Goal: Transaction & Acquisition: Purchase product/service

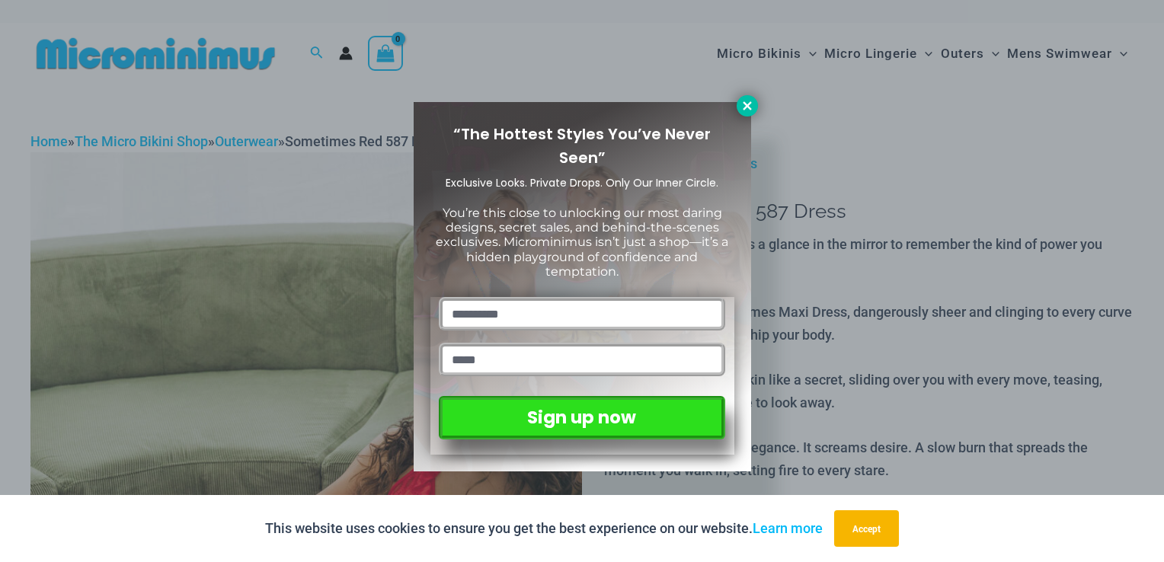
click at [746, 101] on icon at bounding box center [748, 106] width 14 height 14
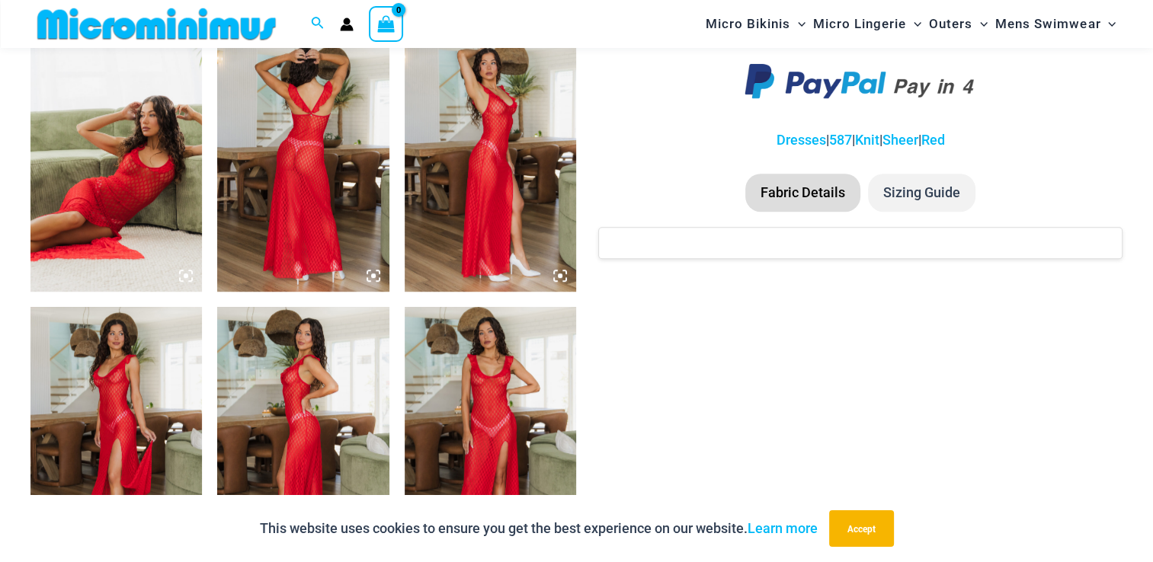
scroll to position [977, 0]
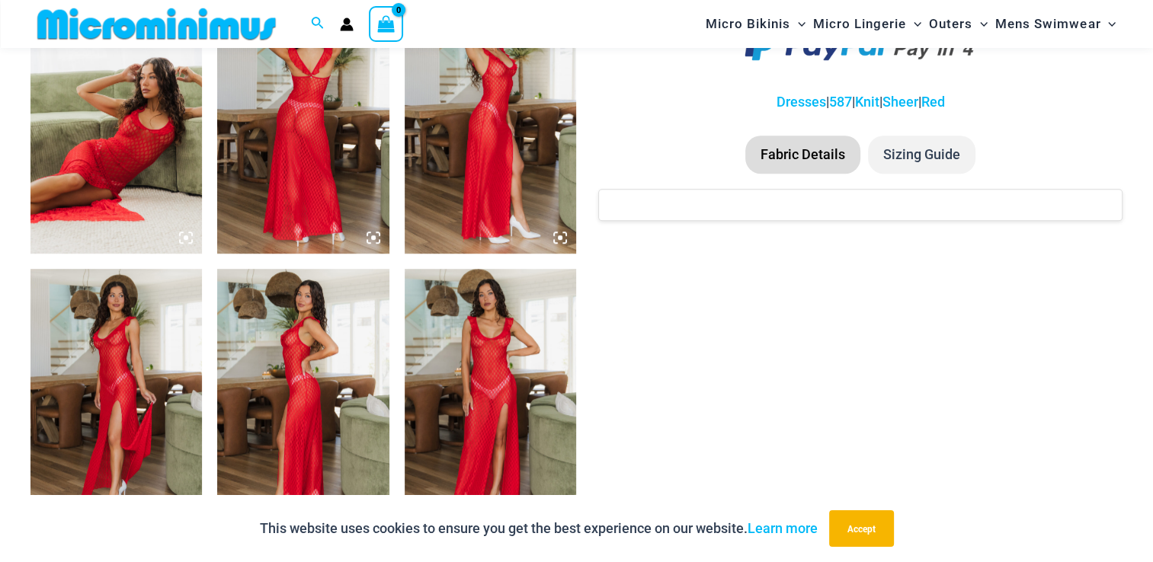
click at [498, 353] on img at bounding box center [490, 398] width 171 height 258
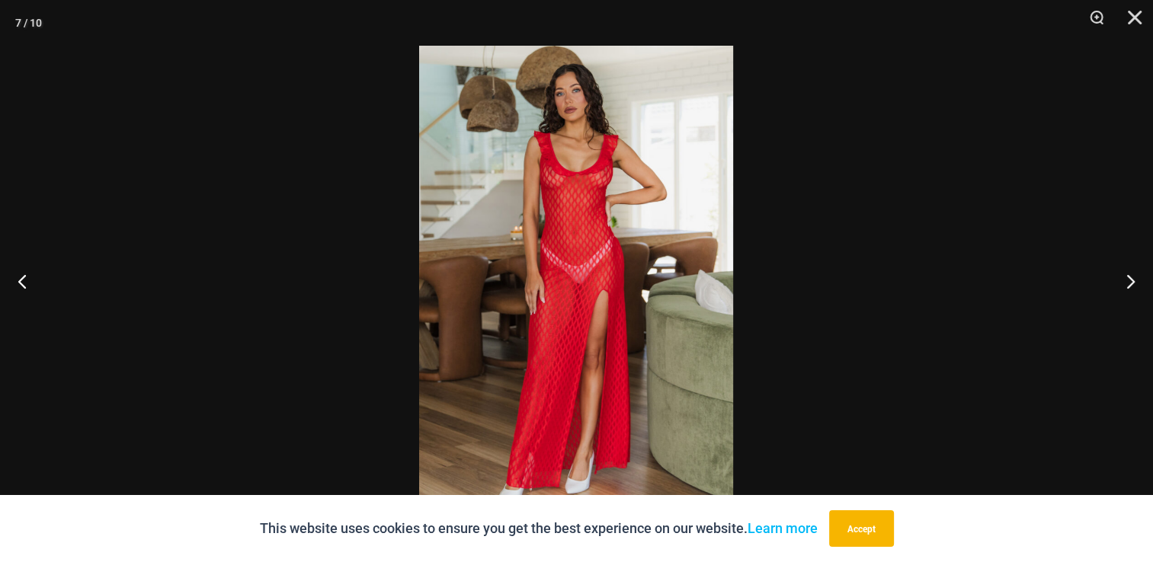
click at [572, 294] on img at bounding box center [576, 281] width 314 height 471
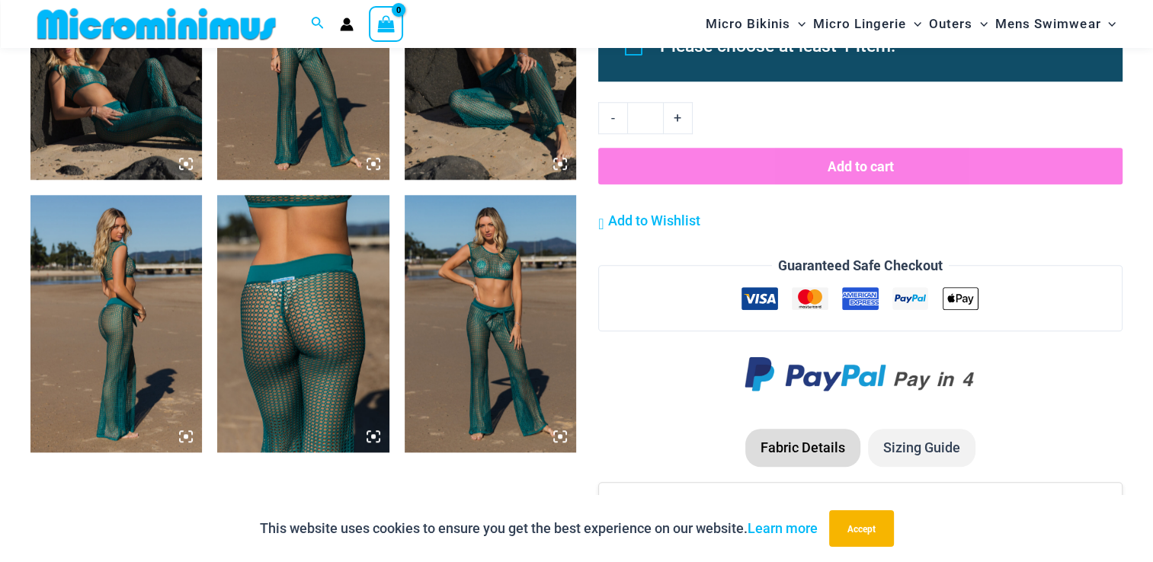
scroll to position [1358, 0]
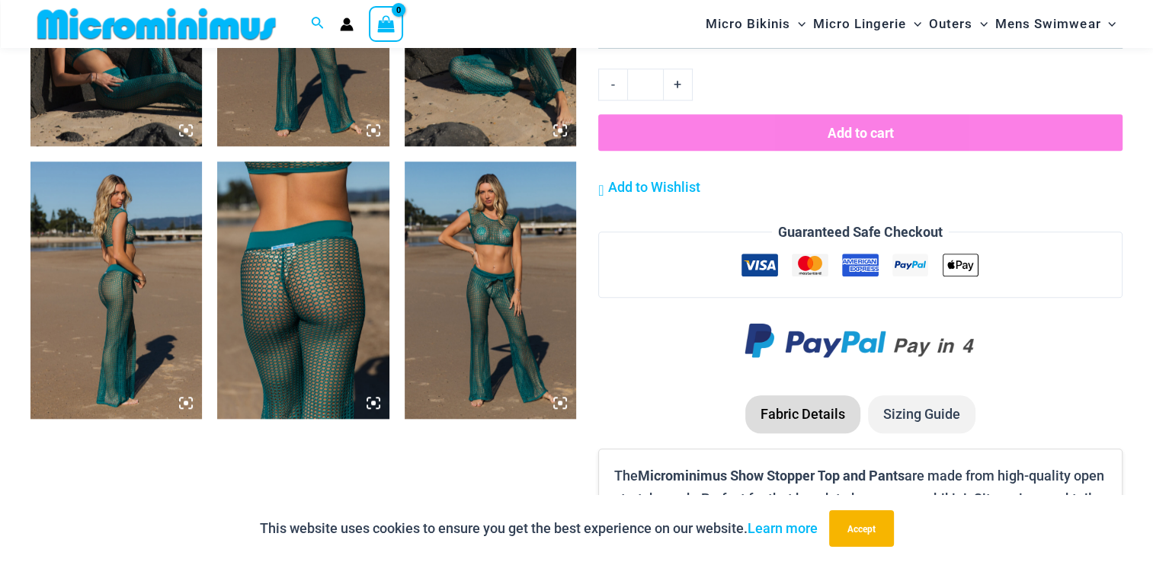
click at [155, 355] on img at bounding box center [115, 291] width 171 height 258
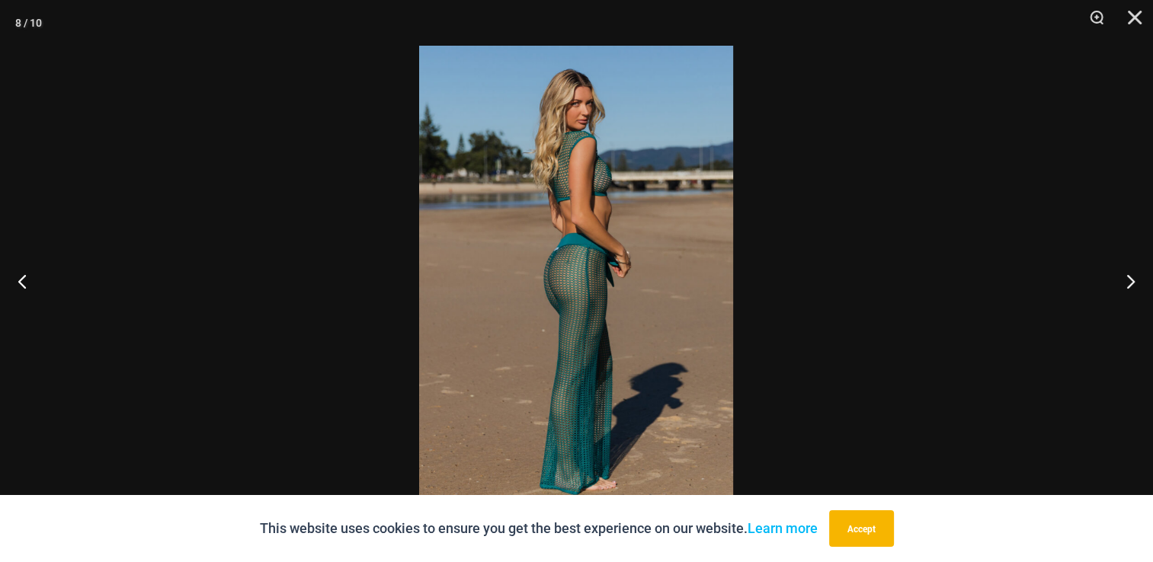
click at [597, 262] on img at bounding box center [576, 281] width 314 height 471
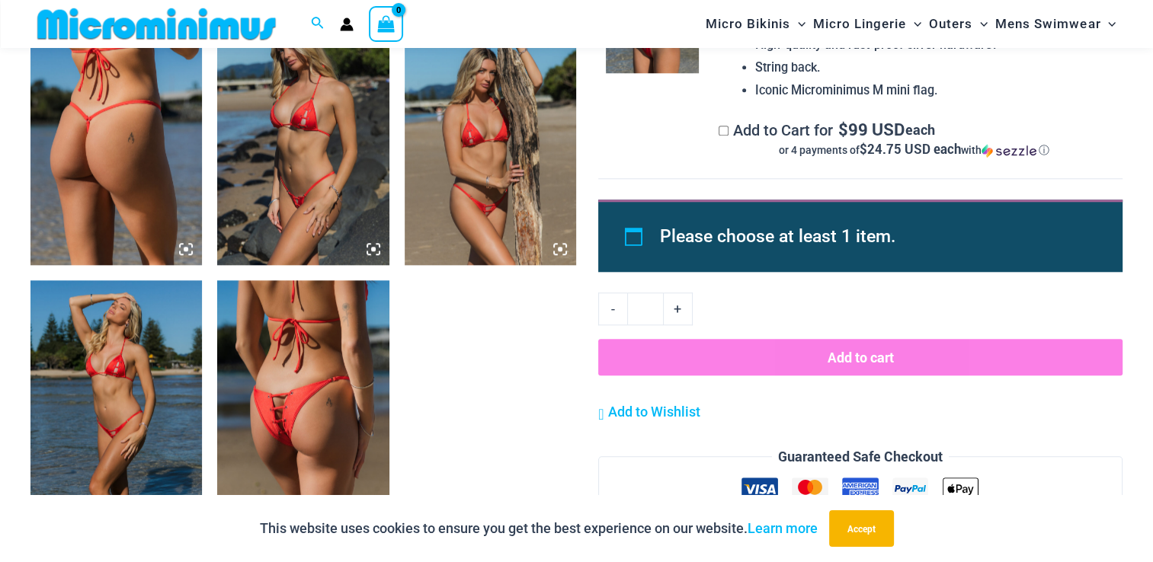
scroll to position [1515, 0]
